Goal: Navigation & Orientation: Go to known website

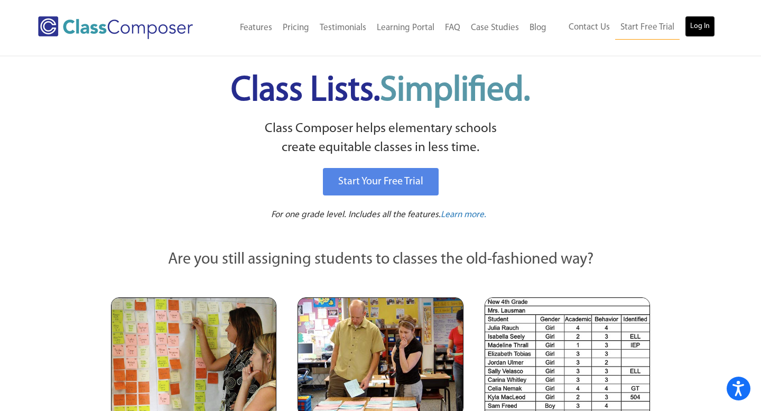
click at [709, 24] on link "Log In" at bounding box center [700, 26] width 30 height 21
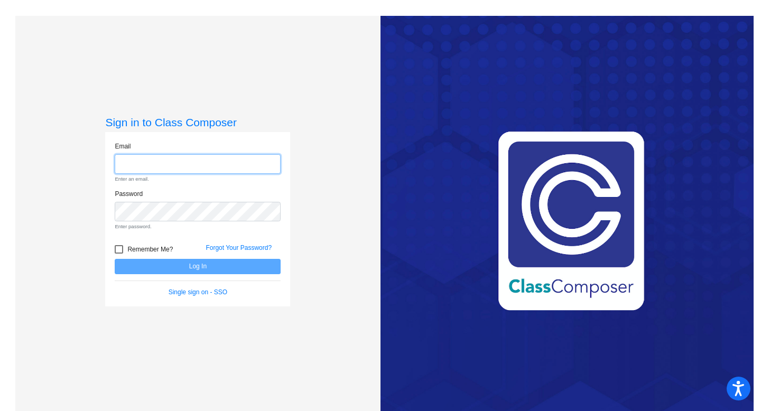
type input "ehansen@chillicotheschools.org"
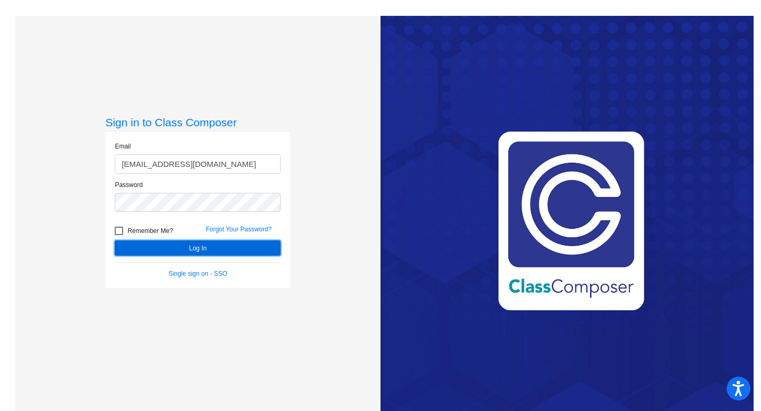
click at [221, 251] on button "Log In" at bounding box center [198, 248] width 166 height 15
